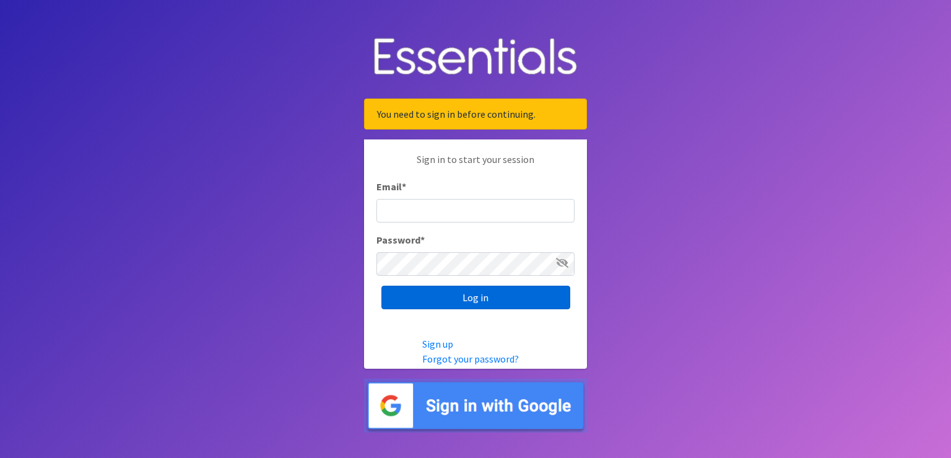
type input "[PERSON_NAME][EMAIL_ADDRESS][PERSON_NAME][DOMAIN_NAME]"
click at [469, 302] on input "Log in" at bounding box center [475, 298] width 189 height 24
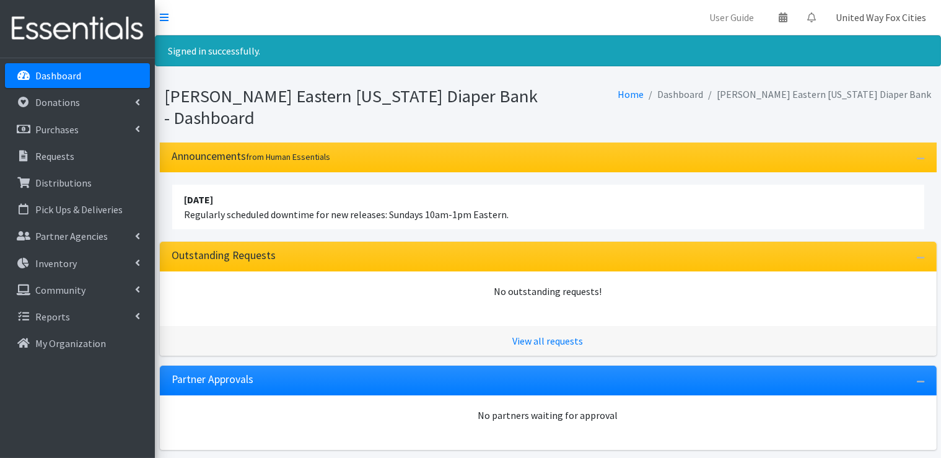
click at [870, 20] on link "United Way Fox Cities" at bounding box center [881, 17] width 110 height 25
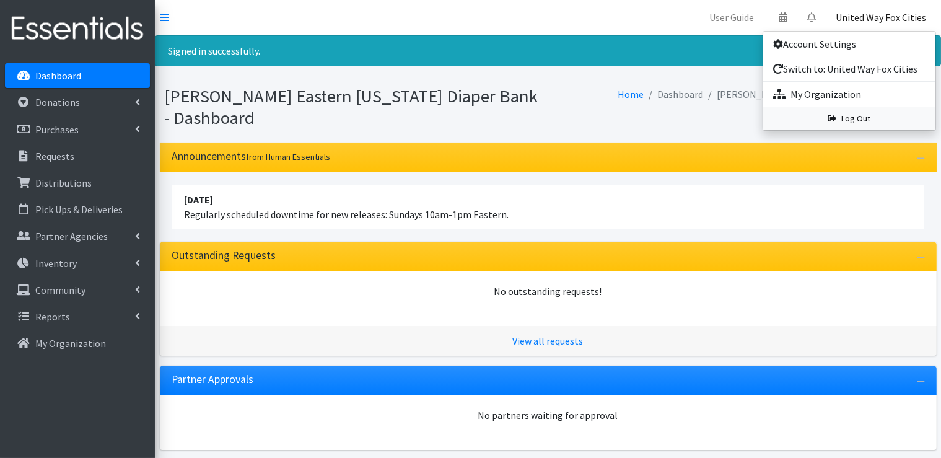
click at [858, 121] on link "Log Out" at bounding box center [849, 118] width 172 height 23
